Goal: Information Seeking & Learning: Learn about a topic

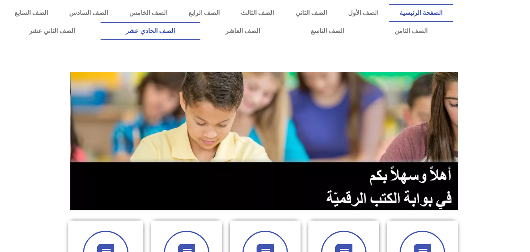
click at [200, 38] on link "الصف الحادي عشر" at bounding box center [151, 31] width 100 height 18
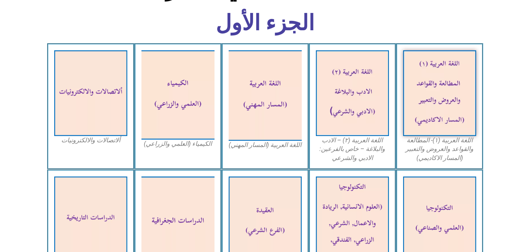
scroll to position [214, 0]
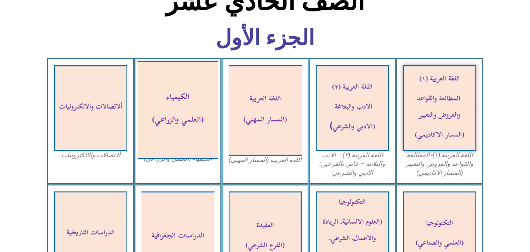
click at [160, 89] on img at bounding box center [177, 109] width 81 height 98
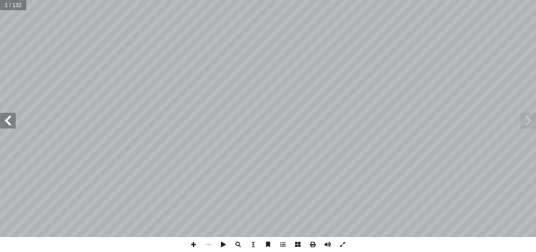
click at [8, 6] on input "text" at bounding box center [13, 5] width 26 height 10
type input "**"
click at [6, 119] on span at bounding box center [8, 121] width 16 height 16
click at [189, 243] on span at bounding box center [193, 244] width 15 height 15
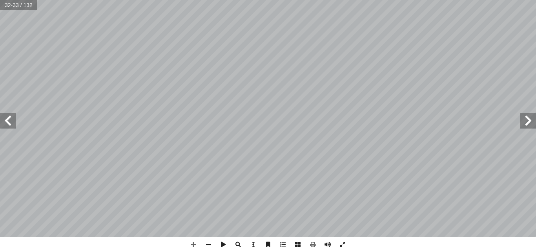
click at [325, 71] on html "الصفحة الرئيسية الصف الأول الصف الثاني الصف الثالث الصف الرابع الصف الخامس الصف…" at bounding box center [268, 35] width 536 height 71
click at [192, 245] on span at bounding box center [193, 244] width 15 height 15
click at [9, 124] on span at bounding box center [8, 121] width 16 height 16
click at [527, 119] on span at bounding box center [529, 121] width 16 height 16
click at [506, 0] on html "الصفحة الرئيسية الصف الأول الصف الثاني الصف الثالث الصف الرابع الصف الخامس الصف…" at bounding box center [268, 35] width 536 height 71
